Goal: Task Accomplishment & Management: Complete application form

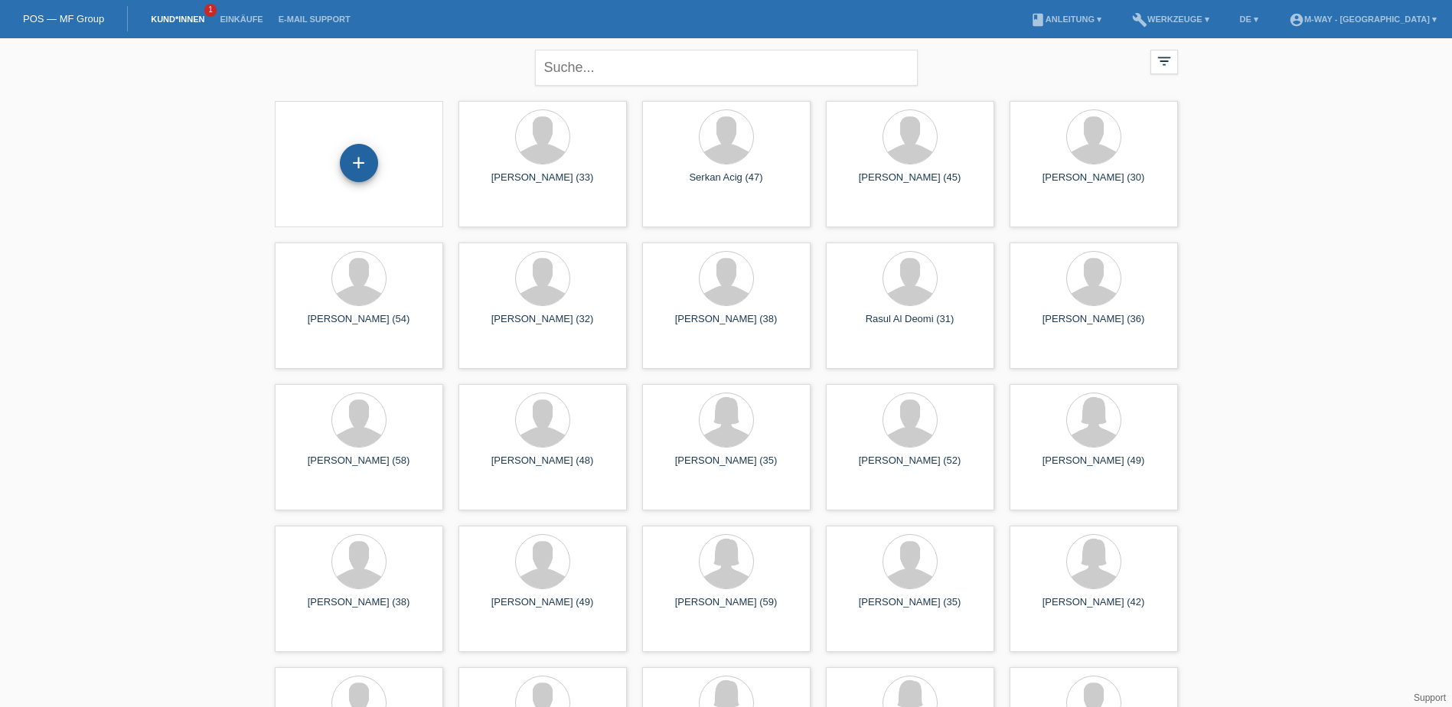
click at [356, 149] on div "+" at bounding box center [359, 163] width 38 height 38
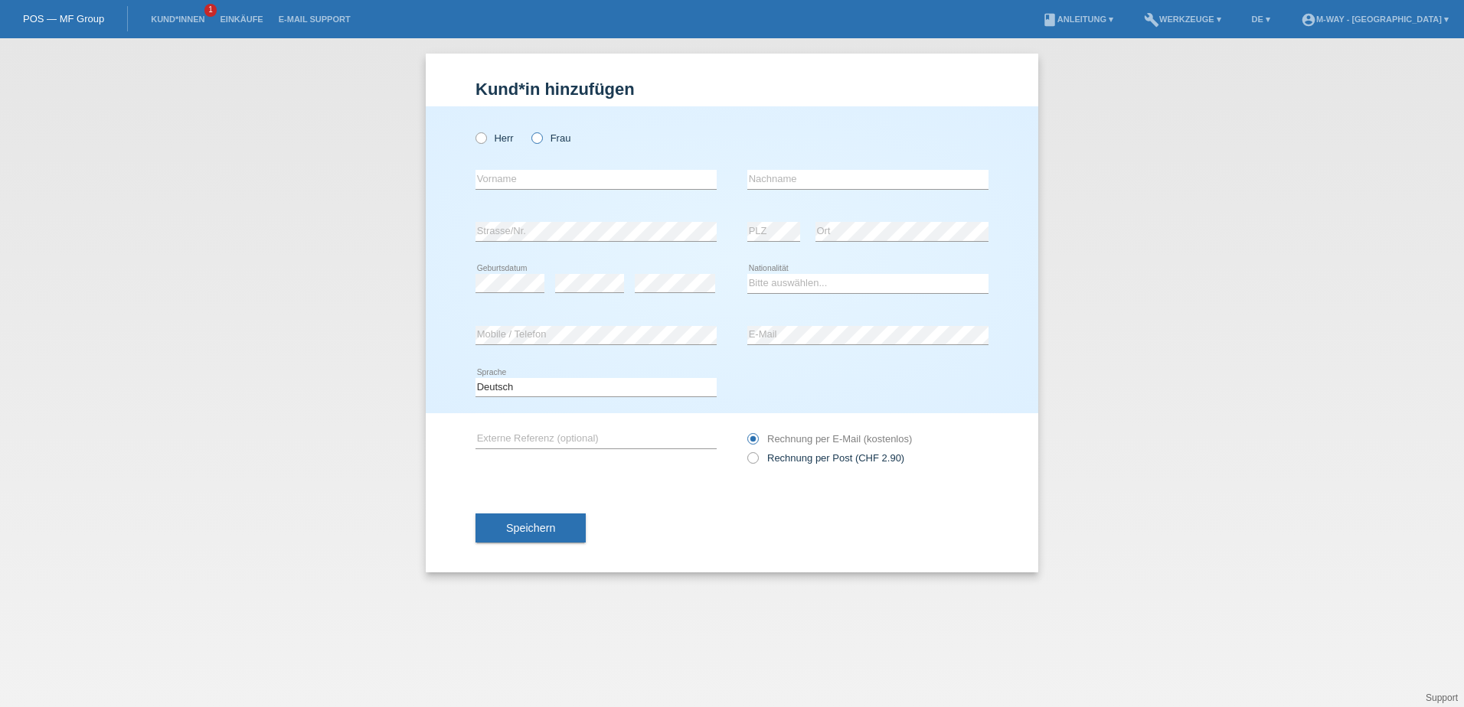
click at [529, 130] on icon at bounding box center [529, 130] width 0 height 0
click at [532, 137] on input "Frau" at bounding box center [536, 137] width 10 height 10
radio input "true"
click at [581, 182] on input "text" at bounding box center [595, 179] width 241 height 19
drag, startPoint x: 1202, startPoint y: 173, endPoint x: 1223, endPoint y: 183, distance: 23.6
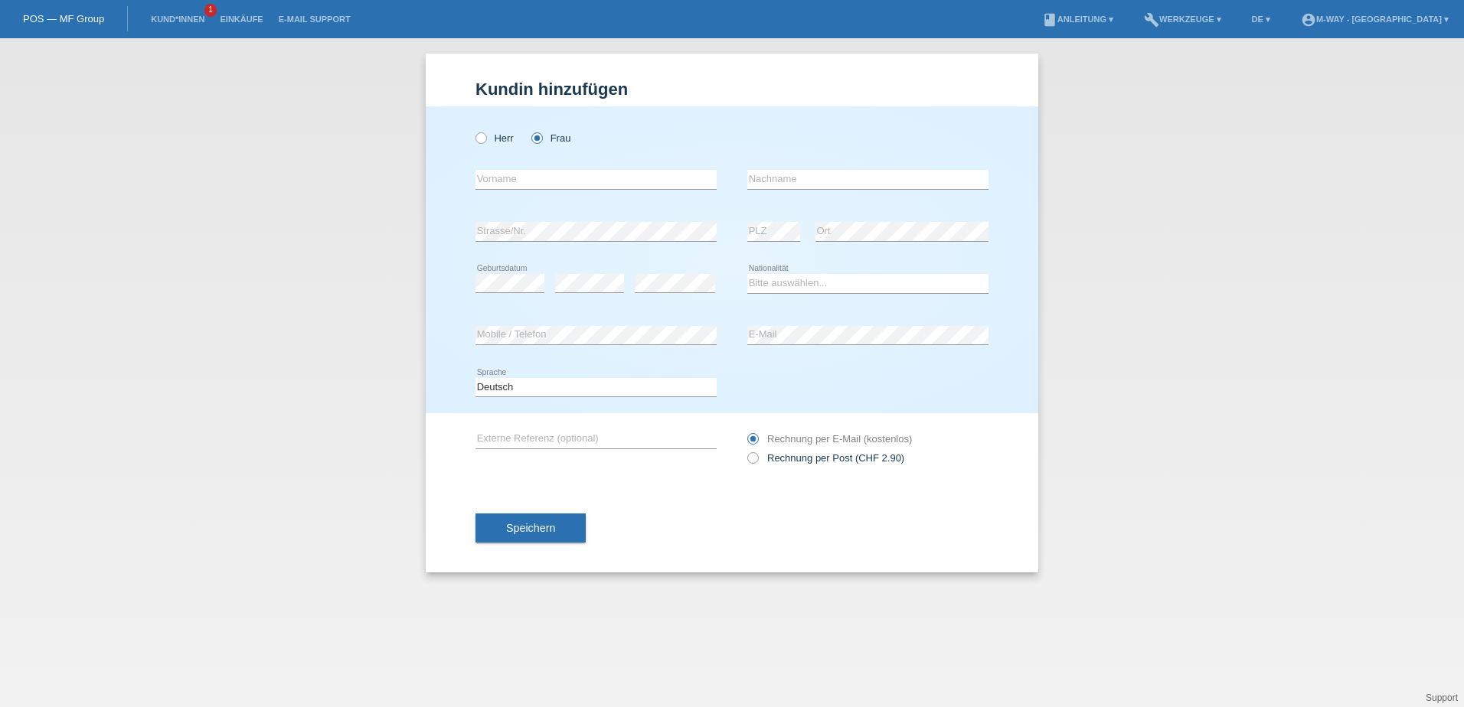
click at [1206, 174] on div "Kund*in hinzufügen Kunde hinzufügen Kundin hinzufügen Herr Frau error Vorname e…" at bounding box center [732, 372] width 1464 height 669
click at [498, 173] on input "text" at bounding box center [595, 179] width 241 height 19
type input "a"
type input "Adisa"
drag, startPoint x: 812, startPoint y: 182, endPoint x: 818, endPoint y: 165, distance: 17.7
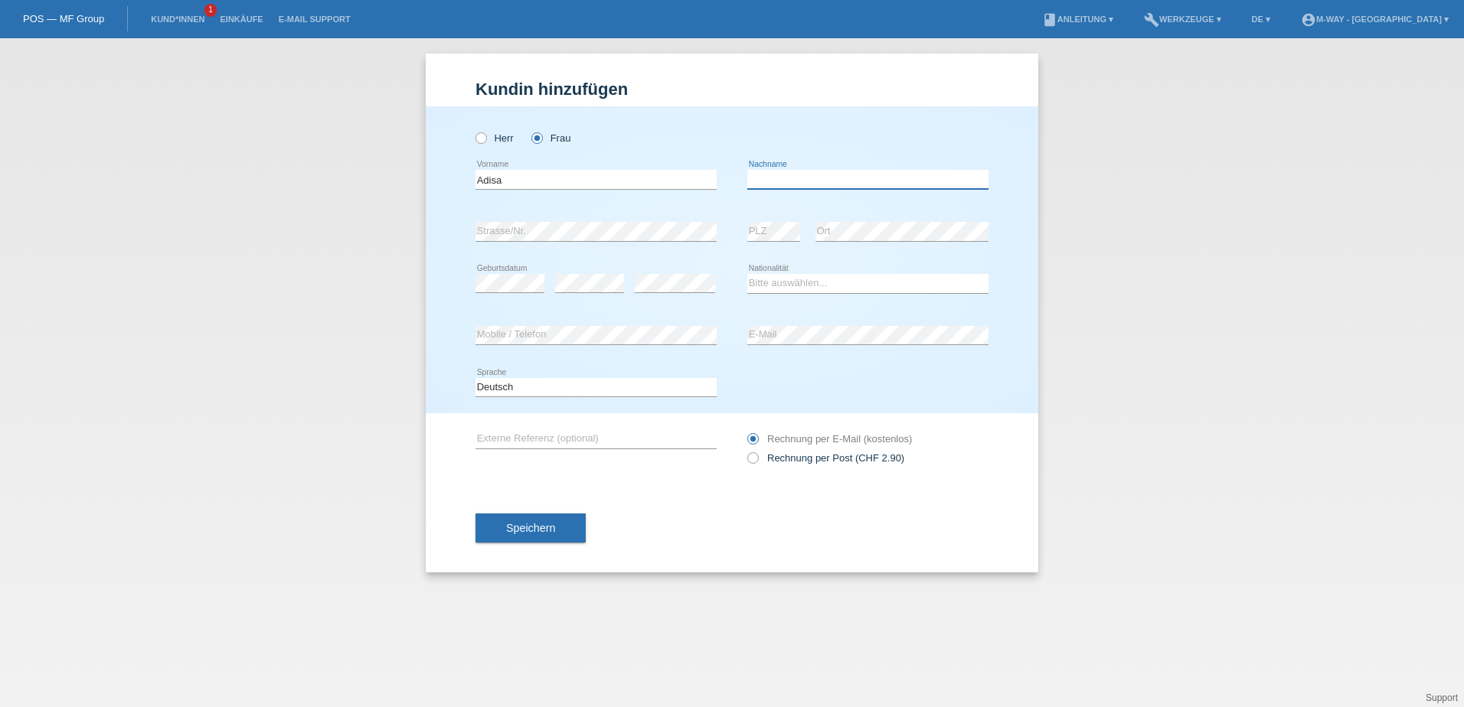
click at [812, 181] on input "text" at bounding box center [867, 179] width 241 height 19
type input "Hamza"
click at [734, 198] on div "Adisa error Vorname Hamza error Nachname" at bounding box center [731, 180] width 513 height 52
click at [1388, 237] on div "Kund*in hinzufügen Kunde hinzufügen Kundin hinzufügen Herr Frau Adisa error Vor…" at bounding box center [732, 372] width 1464 height 669
click at [870, 286] on select "Bitte auswählen... Schweiz Deutschland Liechtenstein Österreich ------------ Af…" at bounding box center [867, 283] width 241 height 18
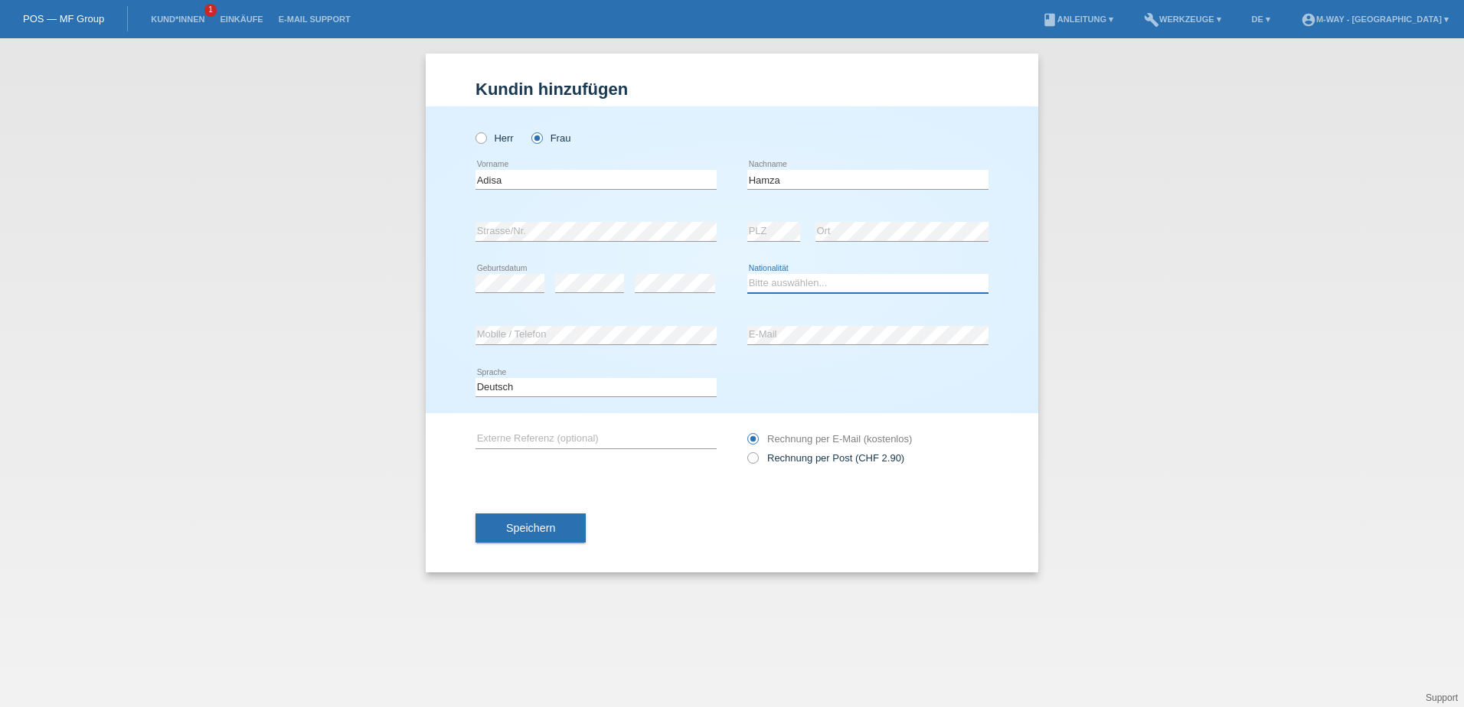
select select "CH"
click at [747, 274] on select "Bitte auswählen... Schweiz Deutschland Liechtenstein Österreich ------------ Af…" at bounding box center [867, 283] width 241 height 18
click at [669, 379] on select "Deutsch Français Italiano English" at bounding box center [595, 387] width 241 height 18
click at [668, 380] on select "Deutsch Français Italiano English" at bounding box center [595, 387] width 241 height 18
click at [550, 523] on span "Speichern" at bounding box center [530, 528] width 49 height 12
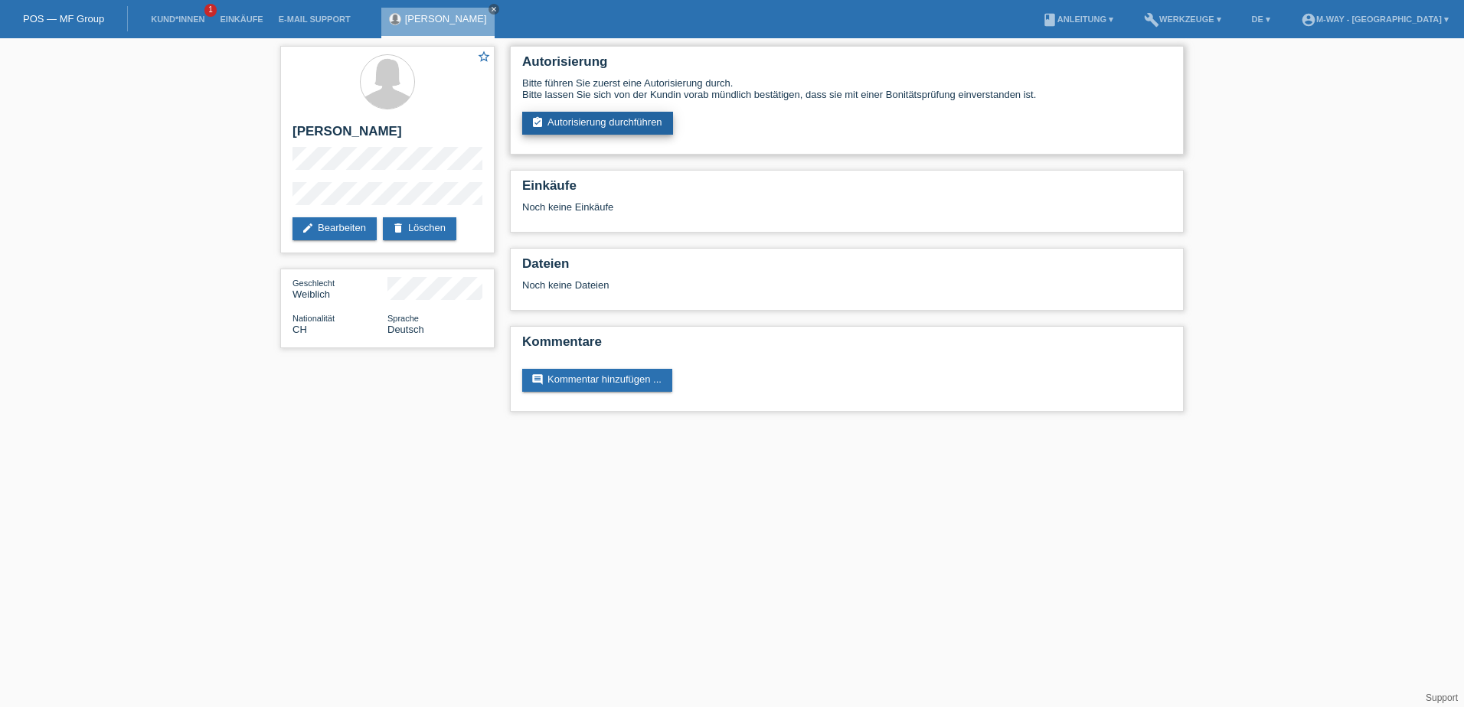
click at [589, 123] on link "assignment_turned_in Autorisierung durchführen" at bounding box center [597, 123] width 151 height 23
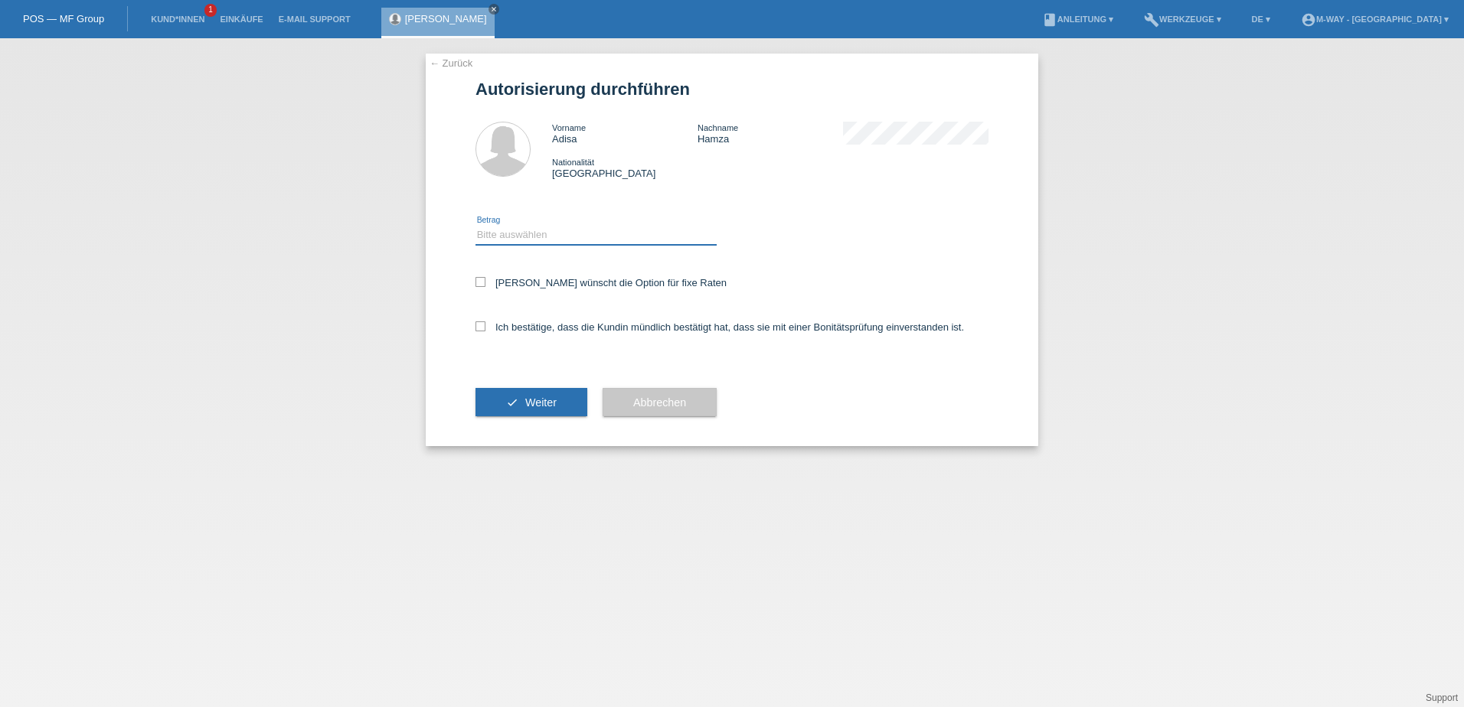
click at [534, 238] on select "Bitte auswählen CHF 1.00 - CHF 499.00 CHF 500.00 - CHF 1'999.00 CHF 2'000.00 - …" at bounding box center [595, 235] width 241 height 18
select select "3"
click at [475, 226] on select "Bitte auswählen CHF 1.00 - CHF 499.00 CHF 500.00 - CHF 1'999.00 CHF 2'000.00 - …" at bounding box center [595, 235] width 241 height 18
drag, startPoint x: 482, startPoint y: 285, endPoint x: 478, endPoint y: 310, distance: 25.4
click at [482, 286] on icon at bounding box center [480, 282] width 10 height 10
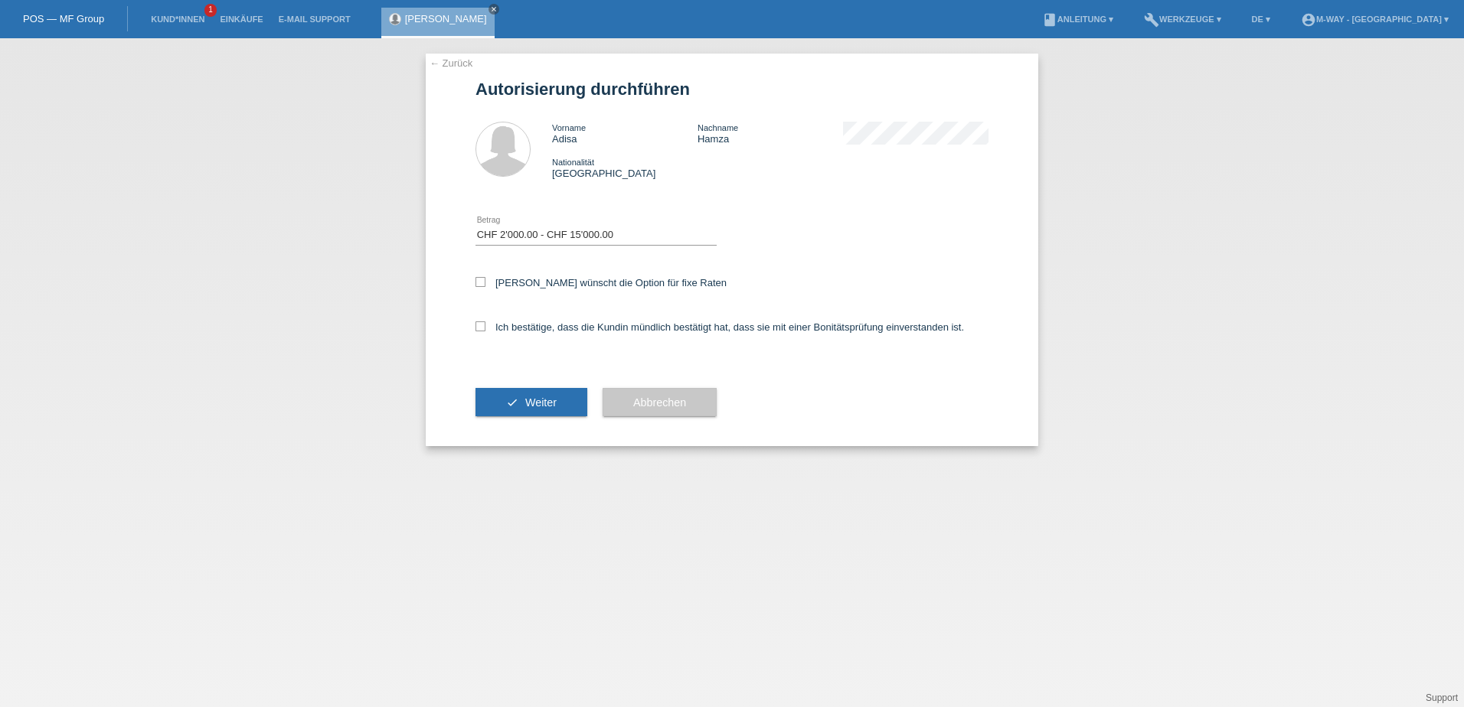
click at [482, 286] on input "[PERSON_NAME] wünscht die Option für fixe Raten" at bounding box center [480, 282] width 10 height 10
checkbox input "true"
click at [478, 325] on icon at bounding box center [480, 327] width 10 height 10
click at [478, 325] on input "Ich bestätige, dass die Kundin mündlich bestätigt hat, dass sie mit einer Bonit…" at bounding box center [480, 327] width 10 height 10
checkbox input "true"
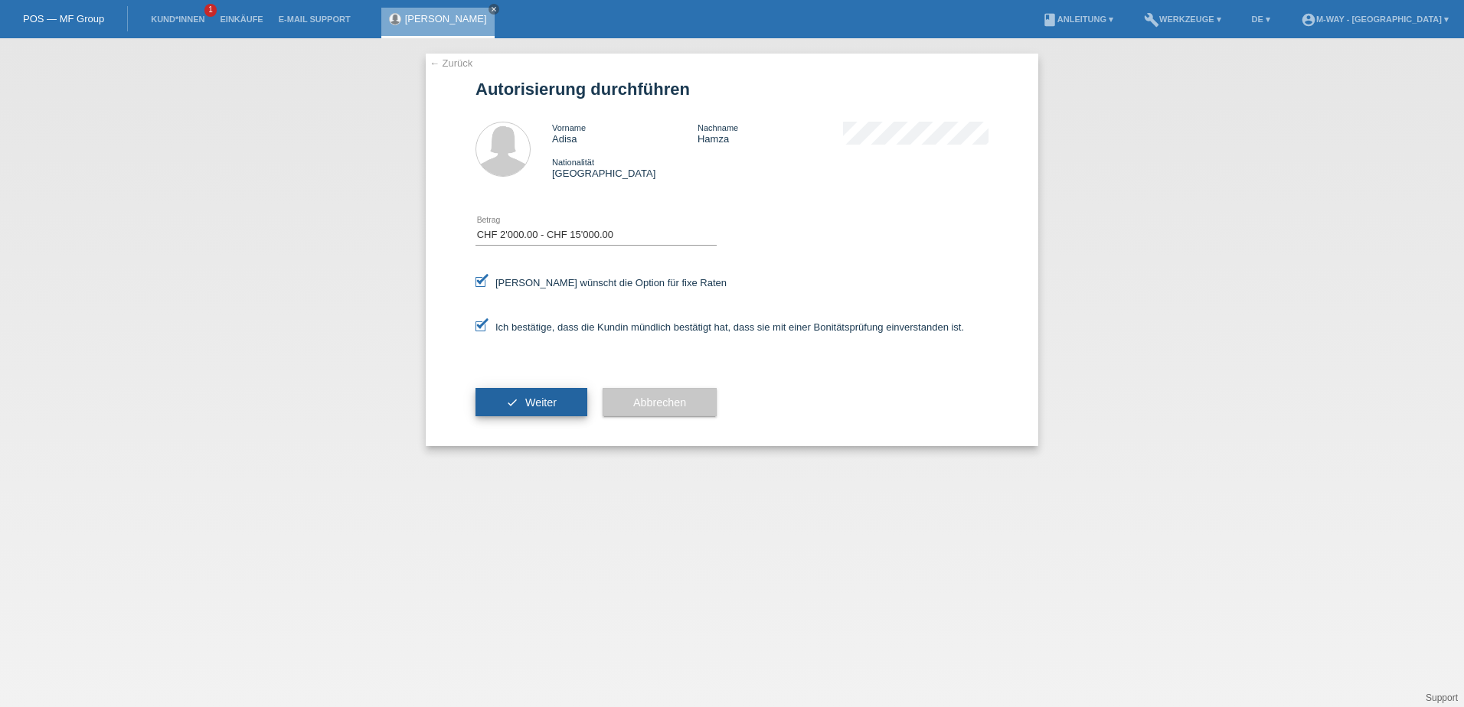
click at [540, 399] on span "Weiter" at bounding box center [540, 403] width 31 height 12
